Goal: Check status: Check status

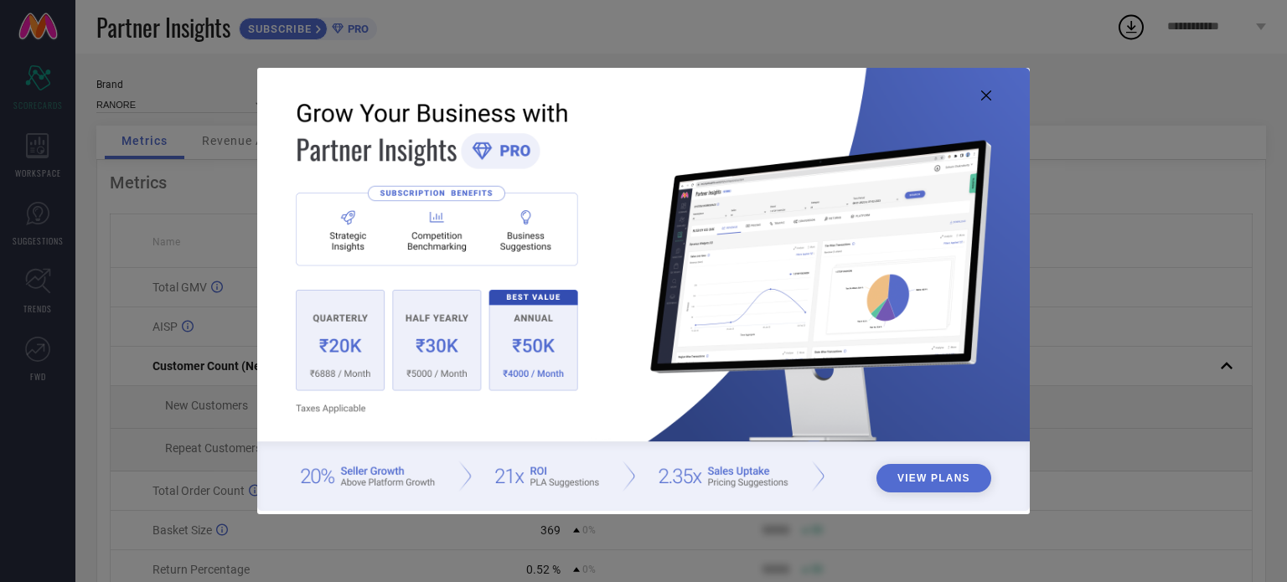
click at [992, 94] on img at bounding box center [643, 290] width 773 height 444
click at [985, 94] on icon at bounding box center [986, 96] width 10 height 10
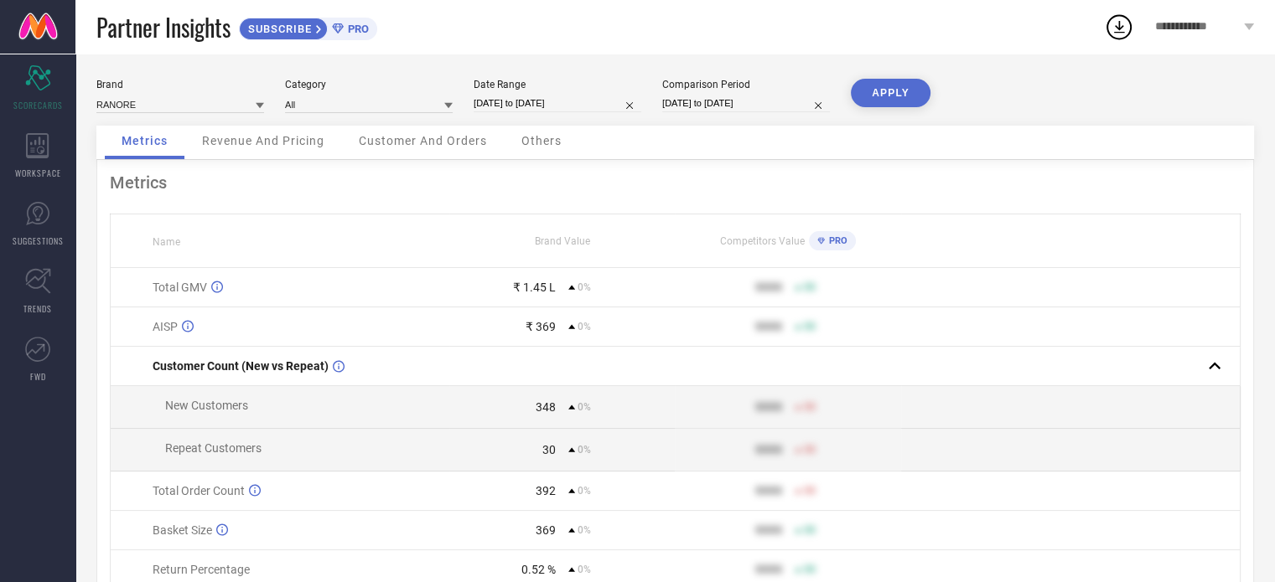
drag, startPoint x: 503, startPoint y: 91, endPoint x: 494, endPoint y: 103, distance: 14.4
click at [494, 103] on div "Date Range [DATE] to [DATE]" at bounding box center [558, 96] width 168 height 34
select select "7"
select select "2025"
select select "8"
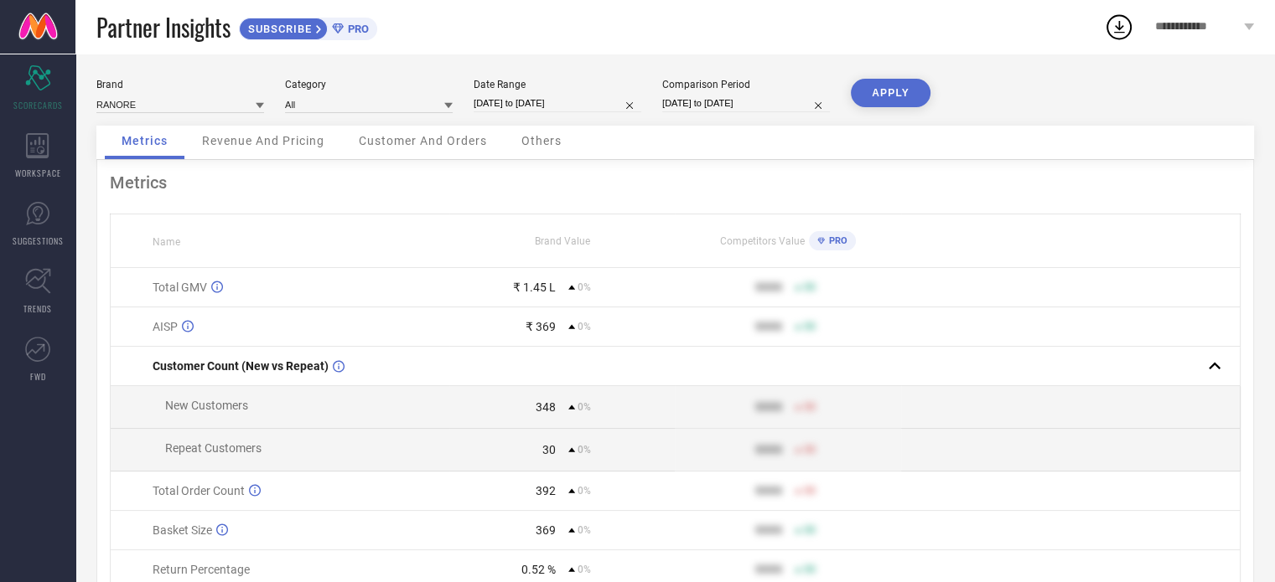
select select "2025"
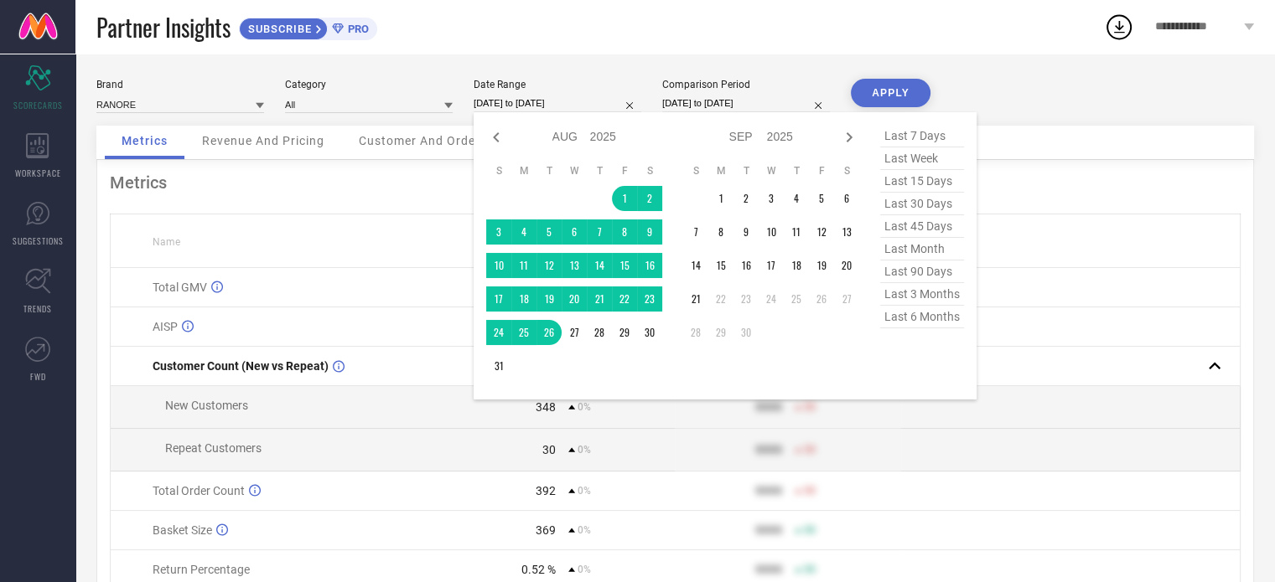
click at [520, 105] on input "[DATE] to [DATE]" at bounding box center [558, 104] width 168 height 18
click at [722, 186] on td "1" at bounding box center [720, 198] width 25 height 25
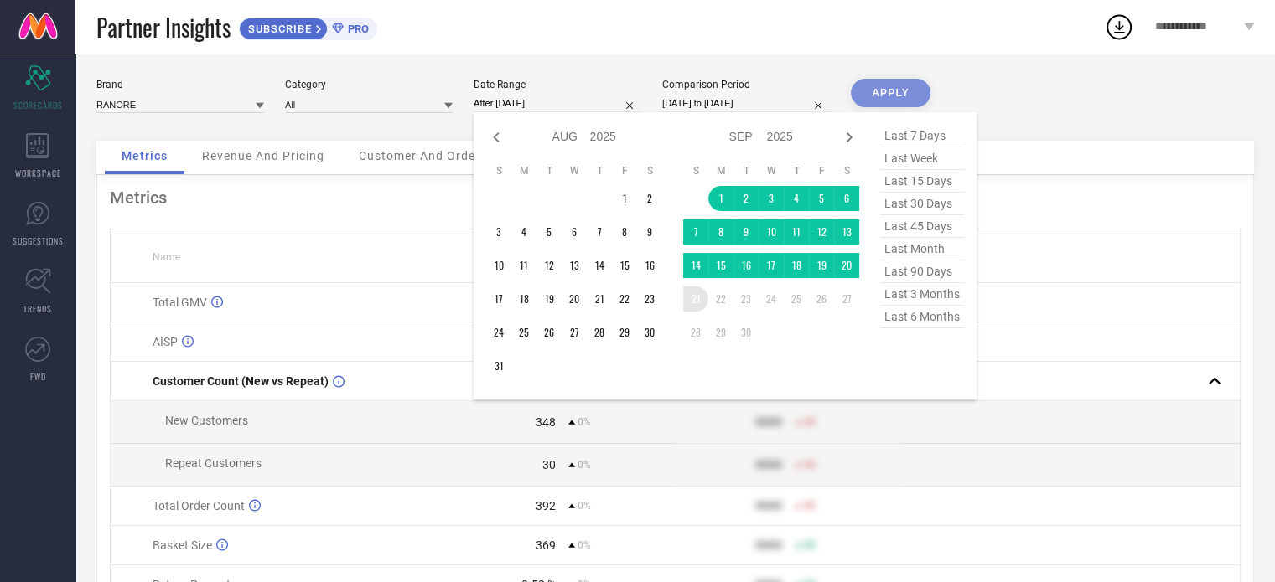
type input "[DATE] to [DATE]"
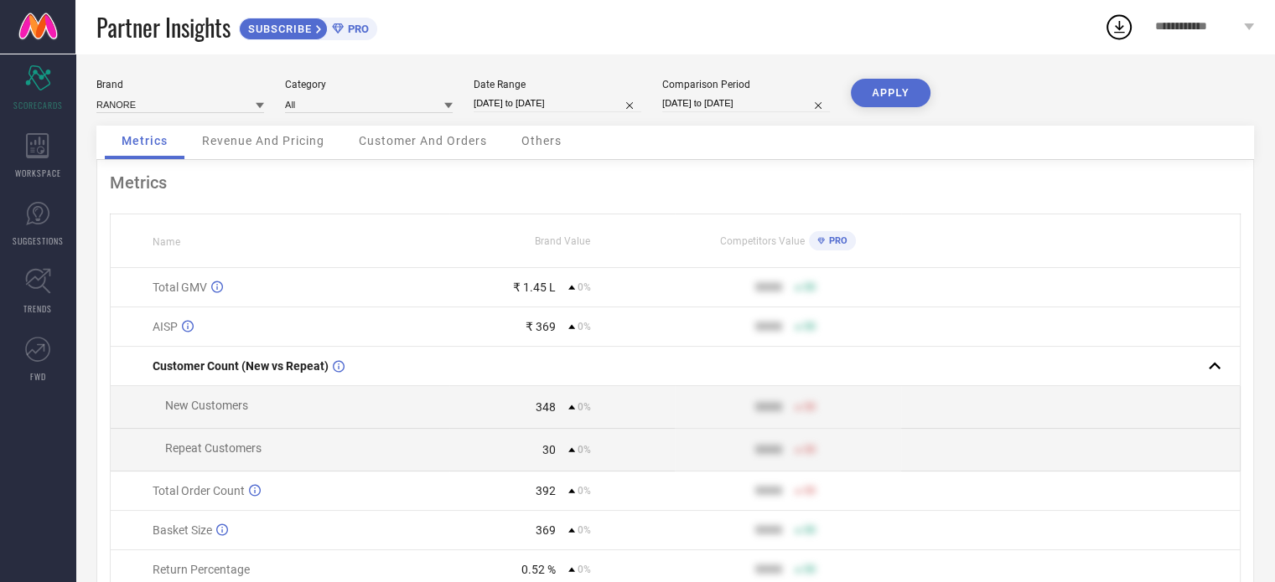
click at [677, 108] on input "[DATE] to [DATE]" at bounding box center [746, 104] width 168 height 18
select select "7"
select select "2025"
select select "8"
select select "2025"
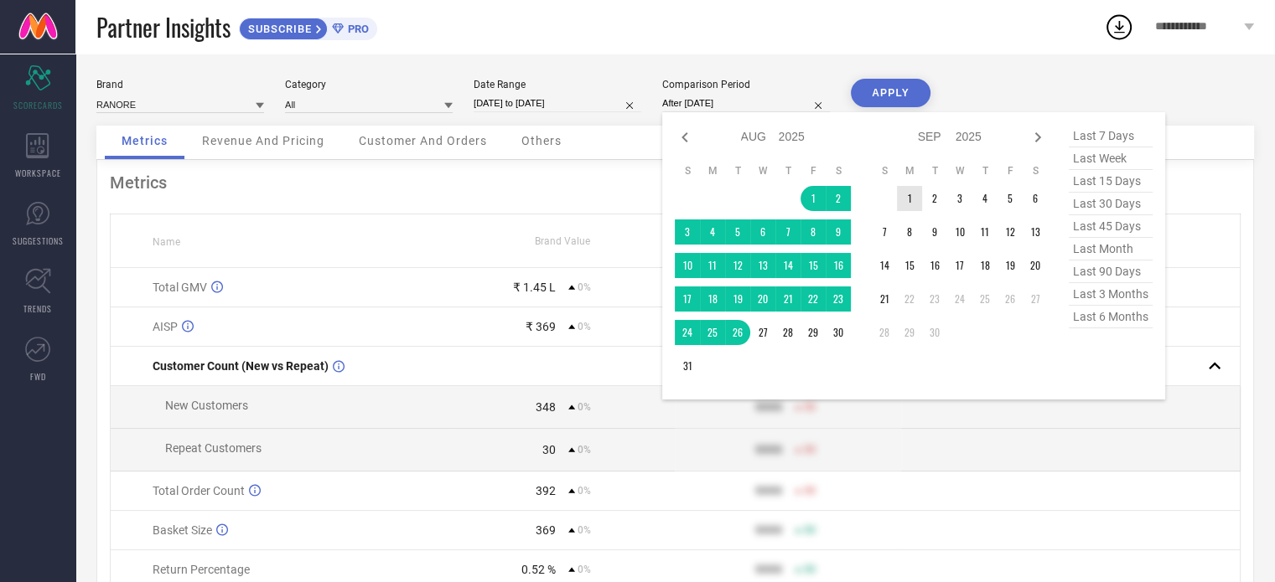
click at [902, 191] on td "1" at bounding box center [909, 198] width 25 height 25
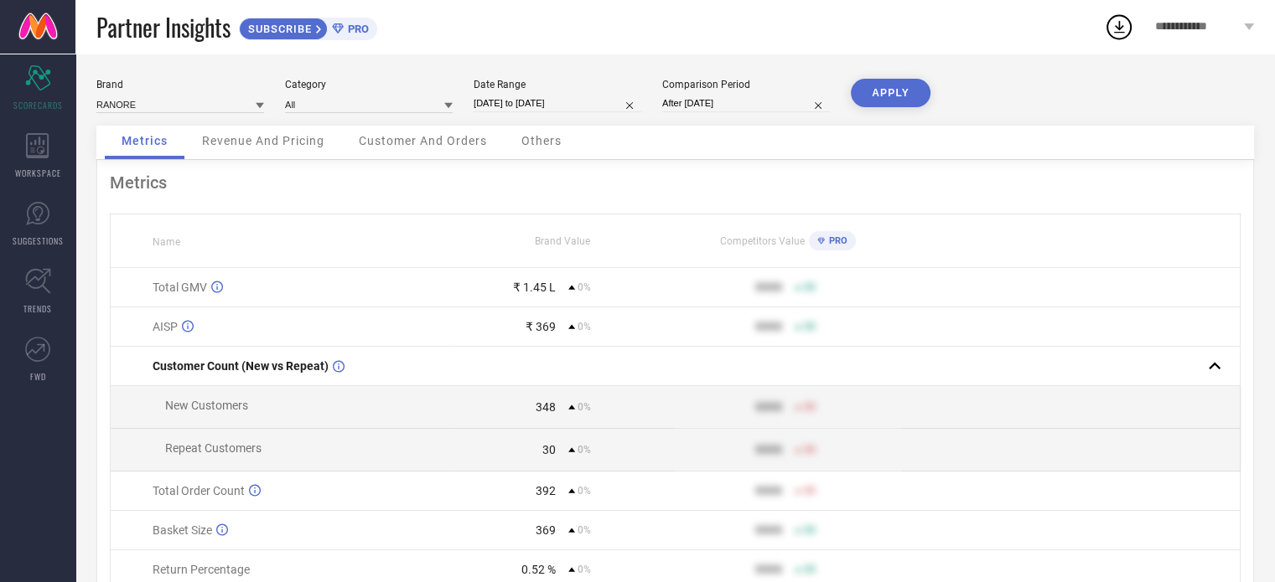
type input "[DATE] to [DATE]"
click at [886, 308] on td "9999 50" at bounding box center [788, 287] width 226 height 39
click at [742, 110] on input "[DATE] to [DATE]" at bounding box center [746, 104] width 168 height 18
select select "8"
select select "2025"
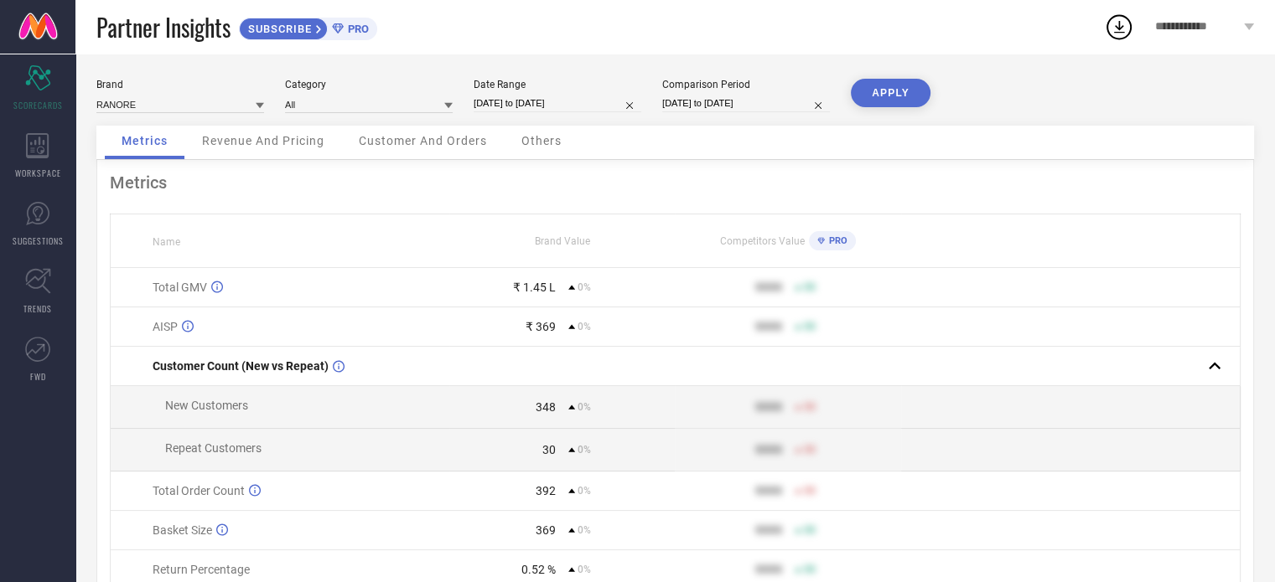
select select "9"
select select "2025"
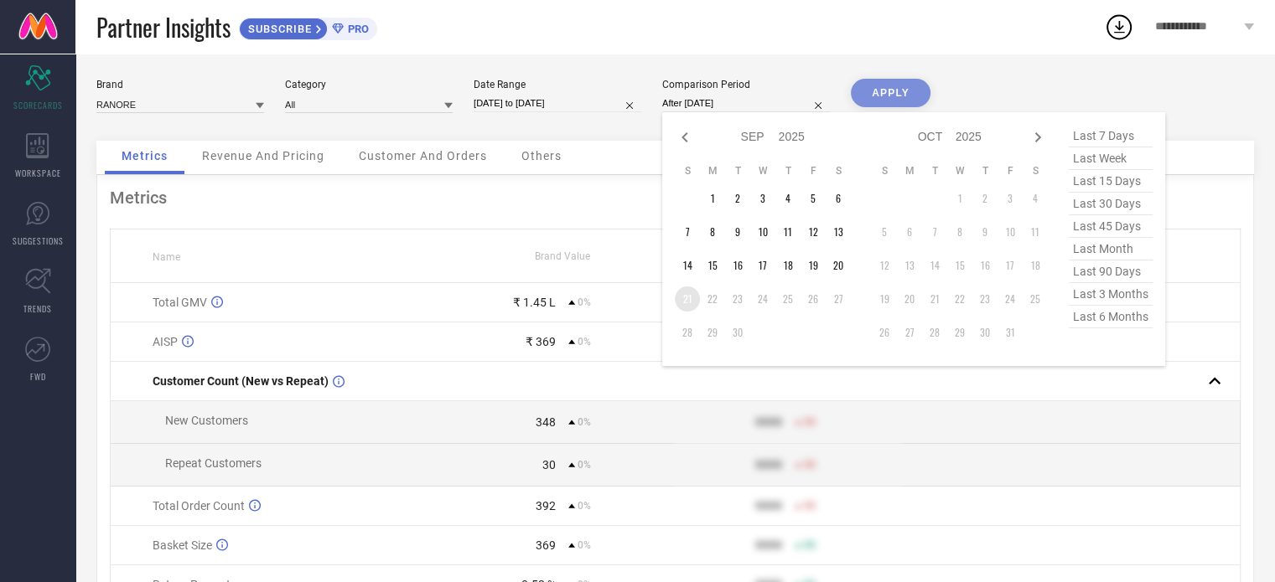
click at [691, 298] on td "21" at bounding box center [687, 299] width 25 height 25
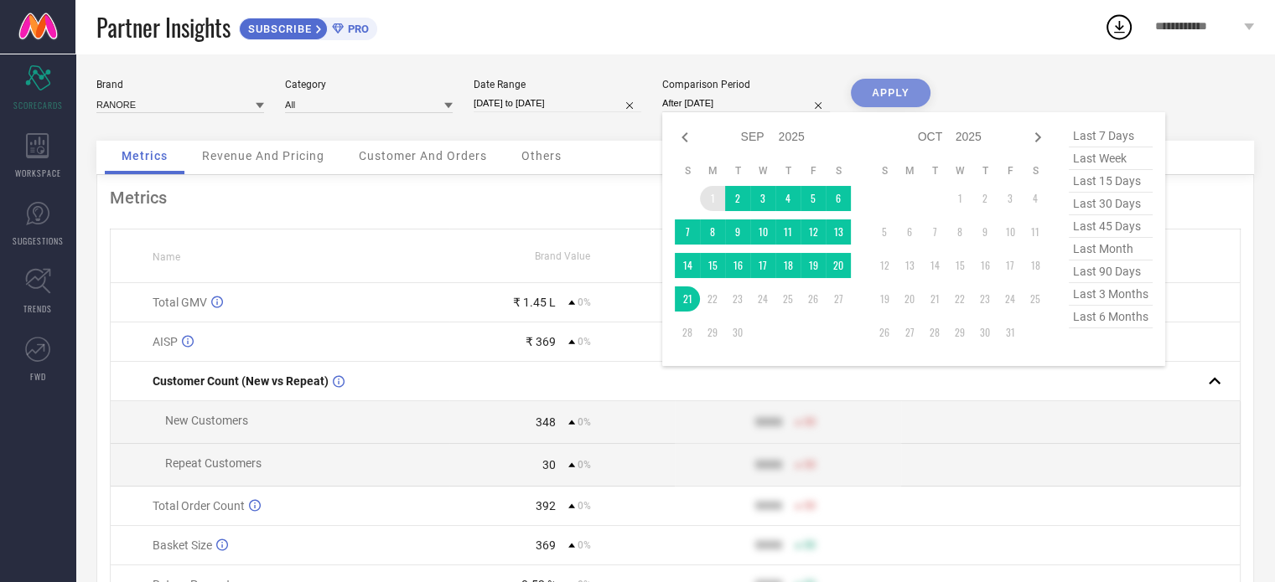
type input "[DATE] to [DATE]"
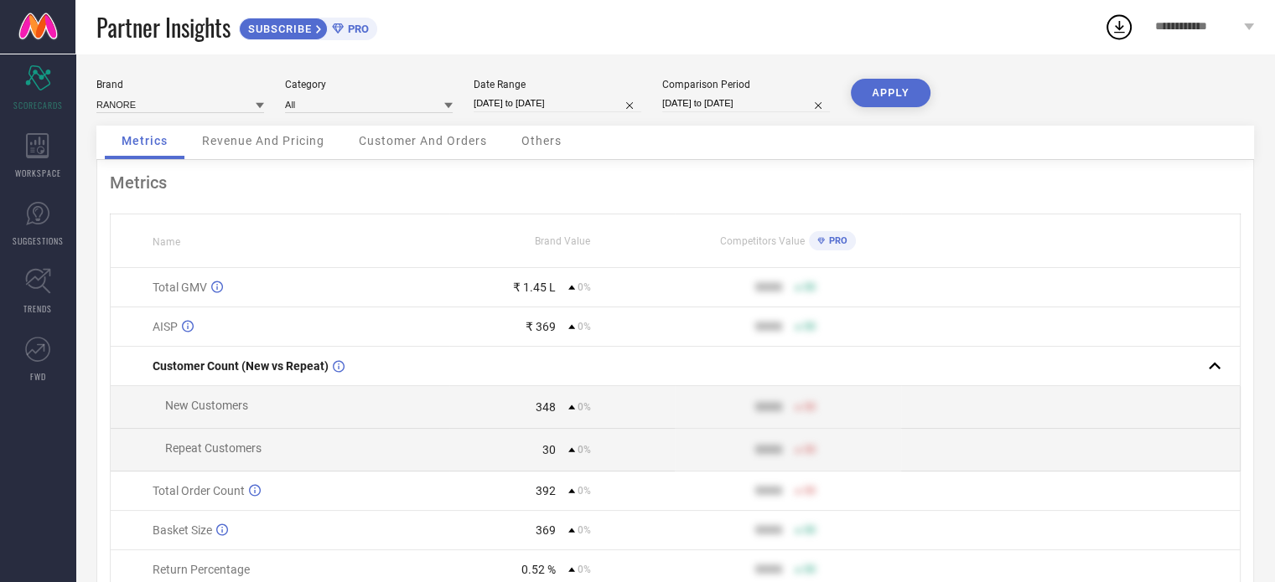
click at [888, 93] on button "APPLY" at bounding box center [891, 93] width 80 height 28
